Goal: Task Accomplishment & Management: Manage account settings

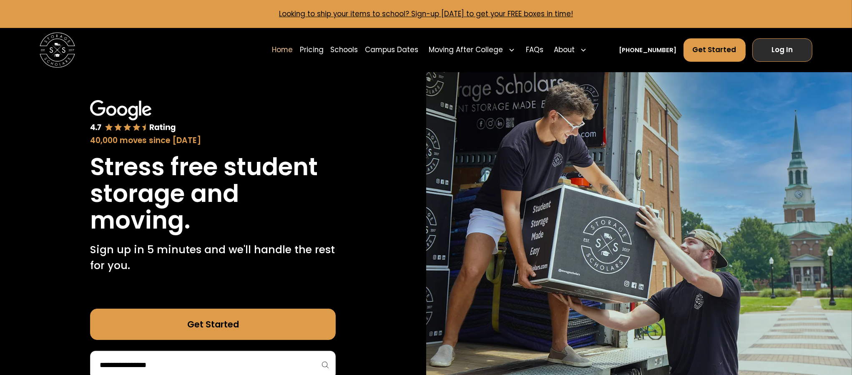
click at [791, 47] on link "Log In" at bounding box center [782, 50] width 60 height 24
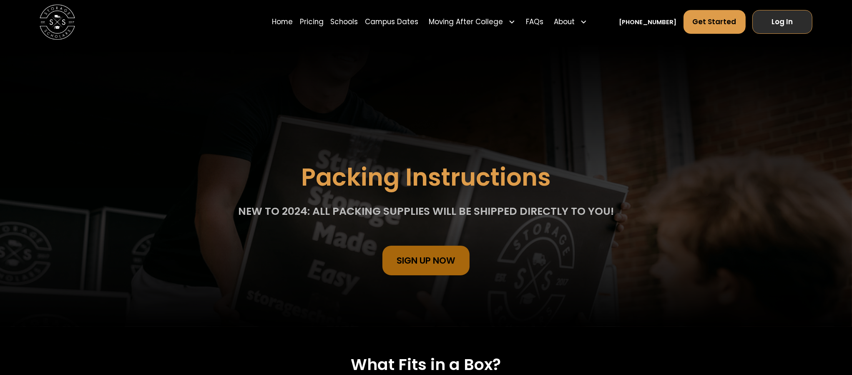
click at [777, 20] on link "Log In" at bounding box center [782, 22] width 60 height 24
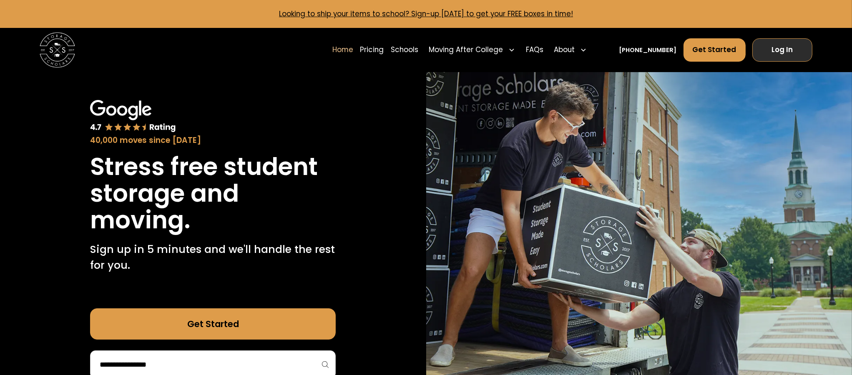
click at [793, 45] on link "Log In" at bounding box center [782, 50] width 60 height 24
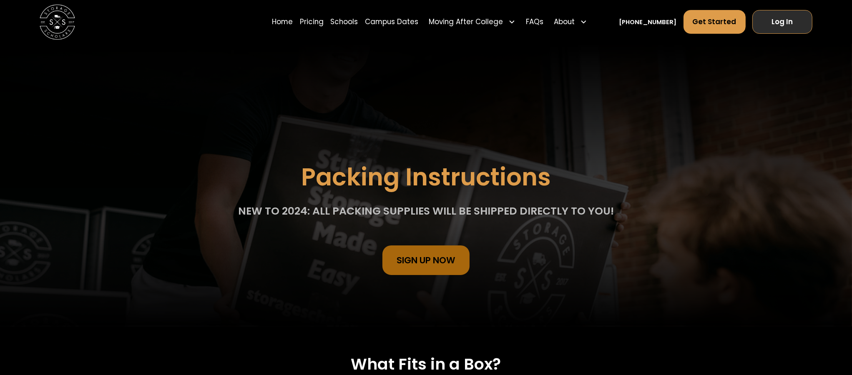
click at [795, 20] on link "Log In" at bounding box center [782, 22] width 60 height 24
